Goal: Task Accomplishment & Management: Complete application form

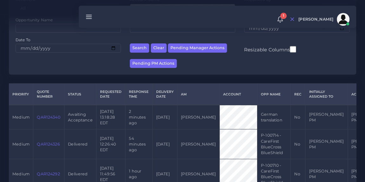
scroll to position [101, 0]
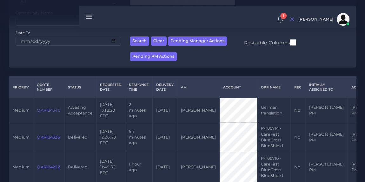
click at [53, 111] on link "QAR124340" at bounding box center [48, 110] width 23 height 5
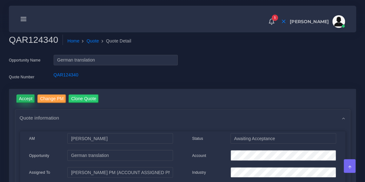
click at [30, 102] on input "Accept" at bounding box center [26, 99] width 19 height 9
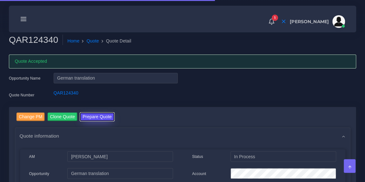
click at [93, 118] on button "Prepare Quote" at bounding box center [97, 117] width 34 height 9
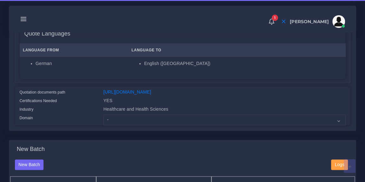
scroll to position [126, 0]
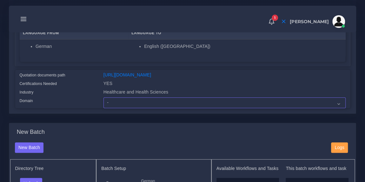
click at [122, 108] on select "- Advertising and Media Agriculture, Forestry and Fishing Architecture, Buildin…" at bounding box center [224, 102] width 242 height 11
select select "Healthcare and Health Sciences"
click at [103, 102] on select "- Advertising and Media Agriculture, Forestry and Fishing Architecture, Buildin…" at bounding box center [224, 102] width 242 height 11
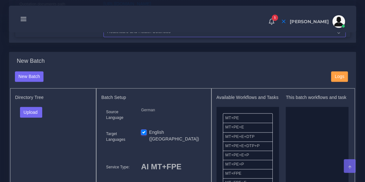
scroll to position [201, 0]
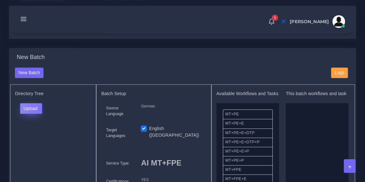
click at [39, 112] on button "Upload" at bounding box center [31, 108] width 23 height 11
click at [36, 134] on label "Files" at bounding box center [42, 132] width 44 height 8
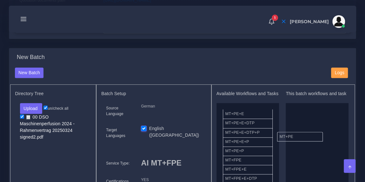
drag, startPoint x: 247, startPoint y: 123, endPoint x: 306, endPoint y: 143, distance: 62.0
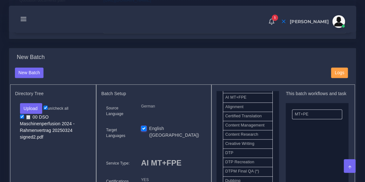
scroll to position [174, 0]
drag, startPoint x: 251, startPoint y: 161, endPoint x: 312, endPoint y: 139, distance: 65.1
drag, startPoint x: 263, startPoint y: 155, endPoint x: 310, endPoint y: 114, distance: 63.0
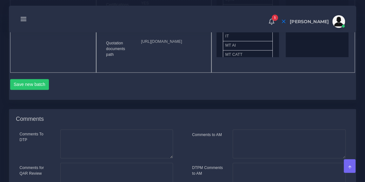
scroll to position [388, 0]
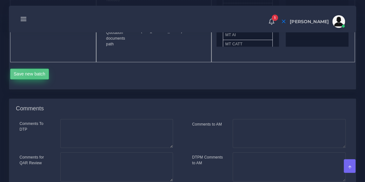
click at [33, 79] on button "Save new batch" at bounding box center [29, 74] width 39 height 11
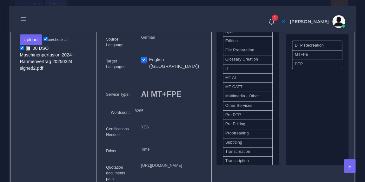
scroll to position [253, 0]
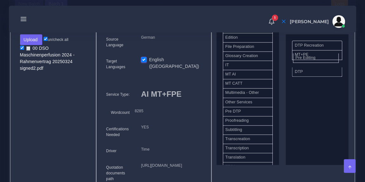
drag, startPoint x: 253, startPoint y: 127, endPoint x: 324, endPoint y: 63, distance: 95.3
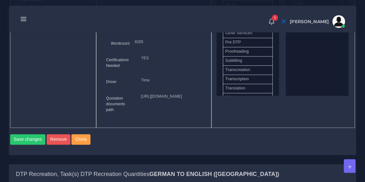
scroll to position [346, 0]
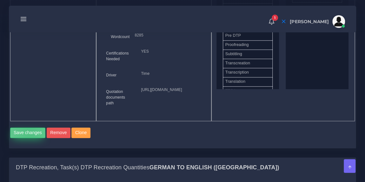
click at [30, 138] on button "Save changes" at bounding box center [28, 133] width 36 height 11
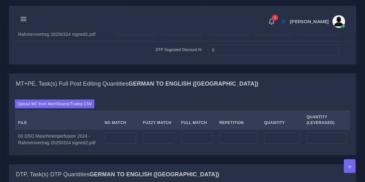
scroll to position [557, 0]
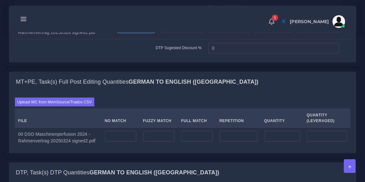
click at [142, 33] on input "number" at bounding box center [135, 28] width 37 height 11
type input "18"
click at [138, 57] on td "DTP Sugested Discount %" at bounding box center [110, 47] width 190 height 17
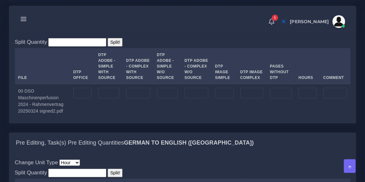
scroll to position [709, 0]
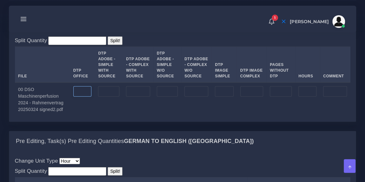
click at [84, 97] on input "number" at bounding box center [82, 91] width 18 height 11
type input "18"
click at [106, 116] on td at bounding box center [109, 100] width 28 height 34
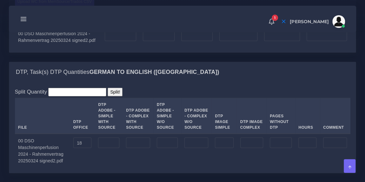
scroll to position [657, 0]
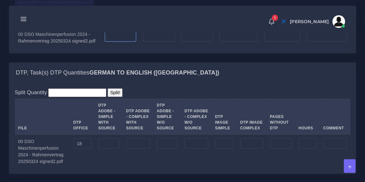
click at [120, 42] on input "number" at bounding box center [120, 36] width 31 height 11
type input "4353"
click at [155, 25] on div "1 Notifications 1 New Driver Update: Extra Quality renamed to Quality Changed" at bounding box center [182, 19] width 338 height 22
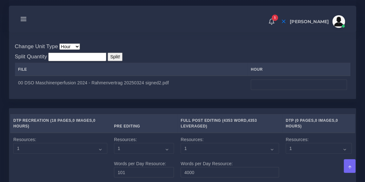
scroll to position [830, 0]
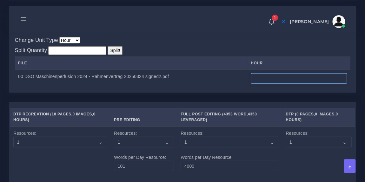
click at [267, 84] on input "number" at bounding box center [299, 78] width 96 height 11
type input "1"
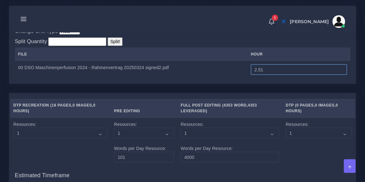
scroll to position [841, 0]
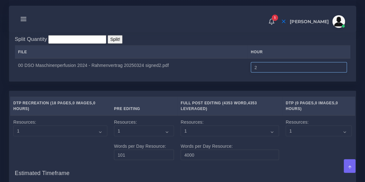
type input "2"
click at [223, 57] on div "Change Unit Type File Hour Image Minute Other Page Slide Word Split Quantity Sp…" at bounding box center [182, 50] width 335 height 51
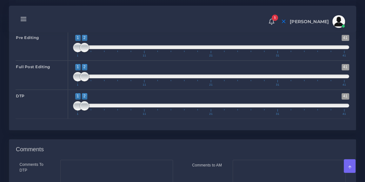
scroll to position [1021, 0]
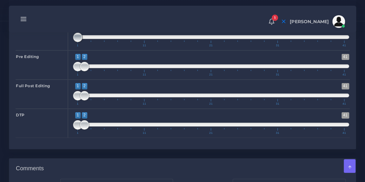
type input "1;1"
drag, startPoint x: 80, startPoint y: 63, endPoint x: 69, endPoint y: 65, distance: 11.1
click at [69, 50] on div "1 41 1 1 1 — 1 1 11 21 31 41 1;1" at bounding box center [211, 35] width 286 height 29
type input "1;1"
drag, startPoint x: 82, startPoint y: 96, endPoint x: 70, endPoint y: 95, distance: 11.4
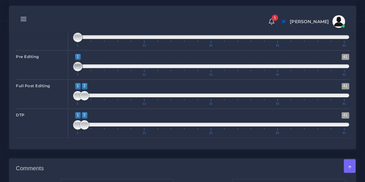
click at [70, 80] on div "1 41 1 1 1 — 1 1 11 21 31 41 1;1" at bounding box center [211, 64] width 286 height 29
drag, startPoint x: 89, startPoint y: 122, endPoint x: 94, endPoint y: 123, distance: 4.8
click at [94, 101] on span at bounding box center [91, 96] width 10 height 10
type input "2;3"
drag, startPoint x: 79, startPoint y: 122, endPoint x: 83, endPoint y: 122, distance: 4.2
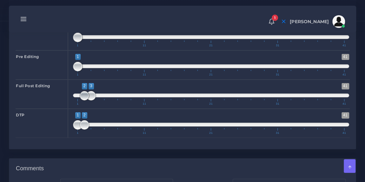
click at [83, 101] on span at bounding box center [85, 96] width 10 height 10
type input "1;4"
drag, startPoint x: 84, startPoint y: 151, endPoint x: 97, endPoint y: 153, distance: 12.8
click at [97, 130] on span at bounding box center [98, 125] width 10 height 10
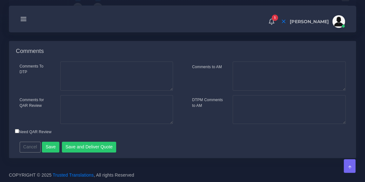
scroll to position [1163, 0]
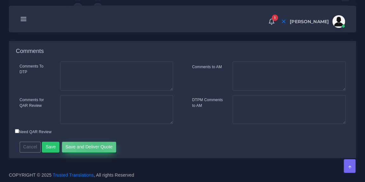
click at [93, 145] on button "Save and Deliver Quote" at bounding box center [89, 147] width 55 height 11
